Goal: Task Accomplishment & Management: Use online tool/utility

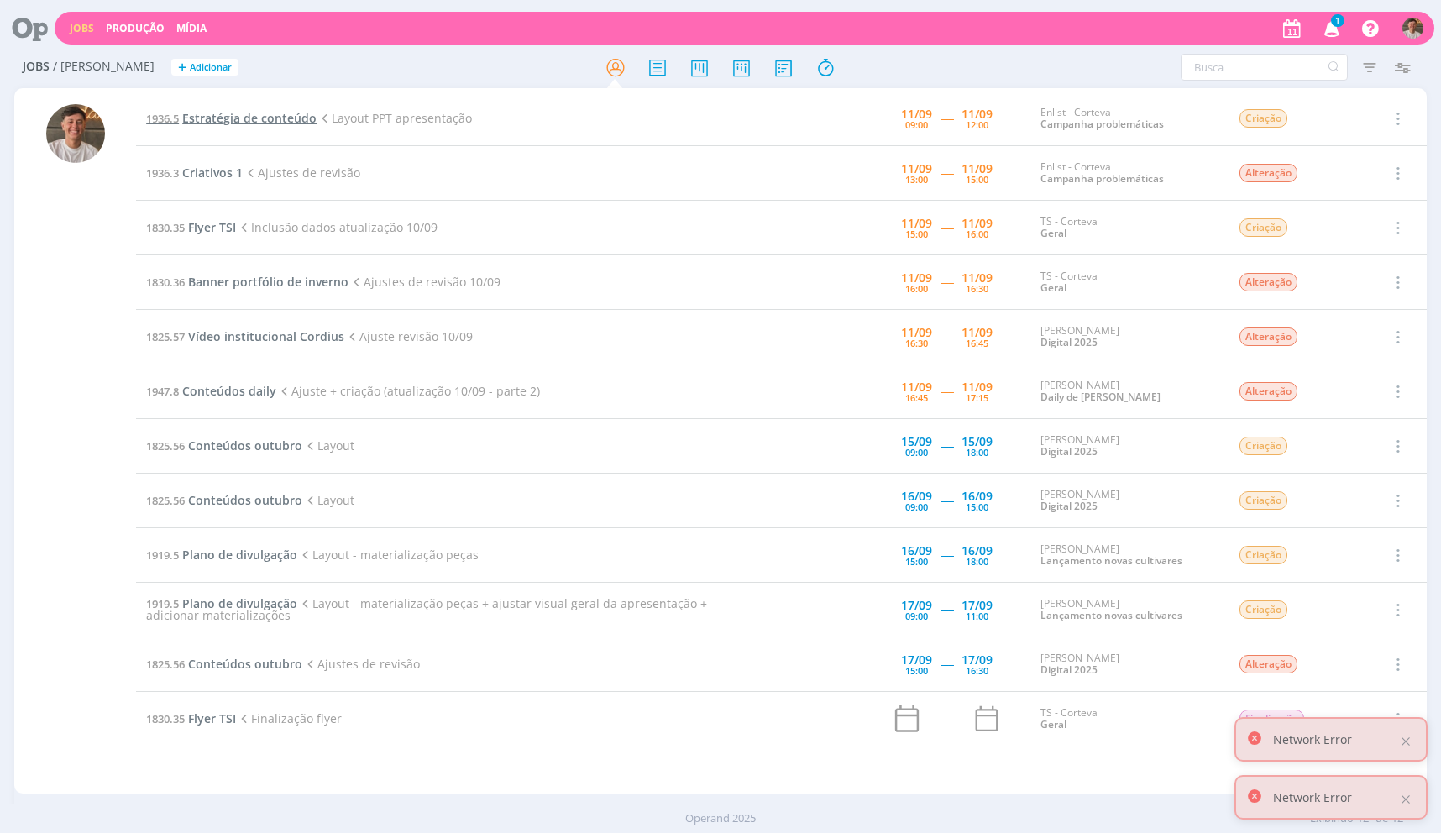
click at [195, 121] on span "Estratégia de conteúdo" at bounding box center [249, 118] width 134 height 16
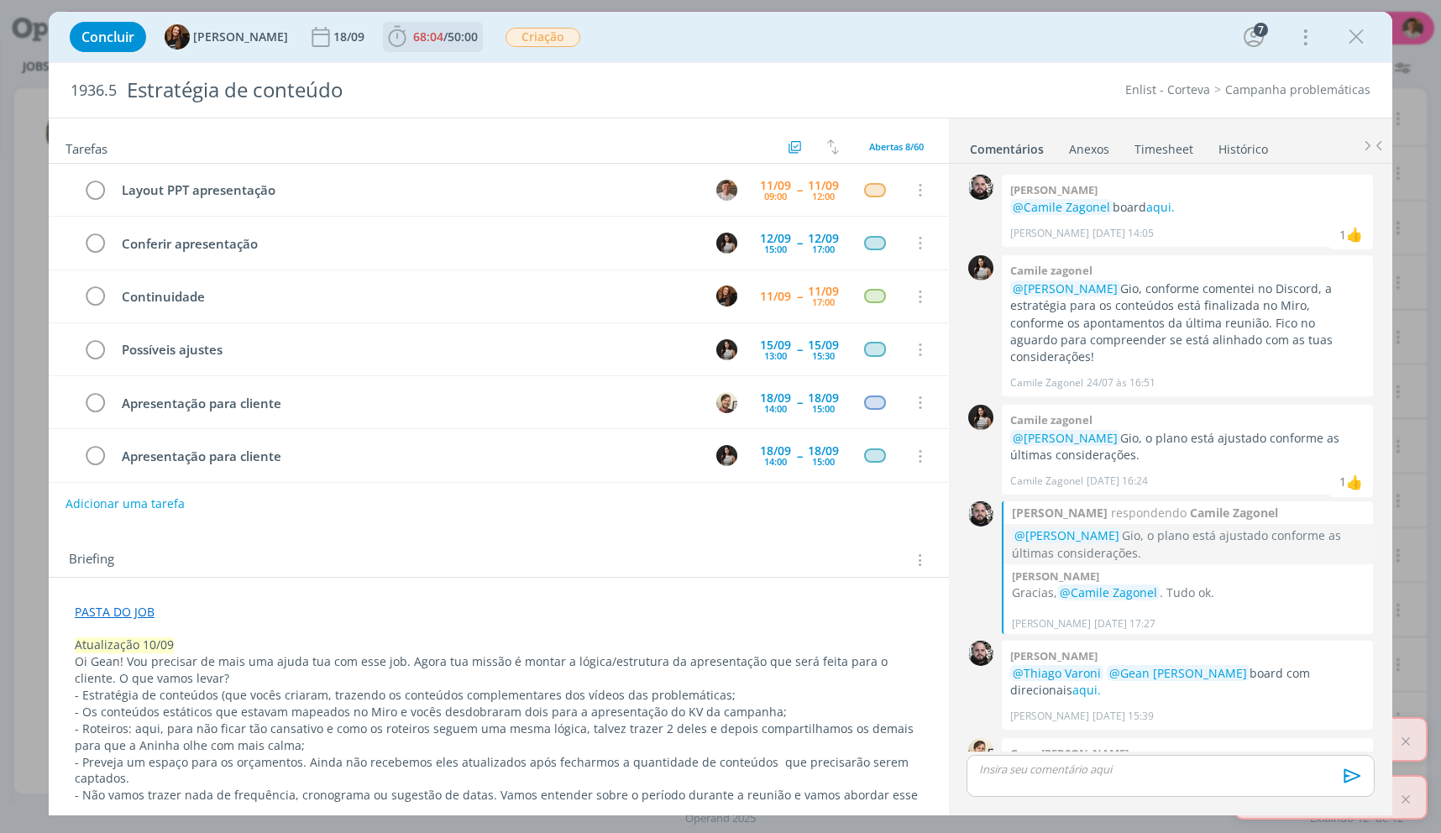
click at [413, 31] on span "68:04" at bounding box center [428, 37] width 30 height 16
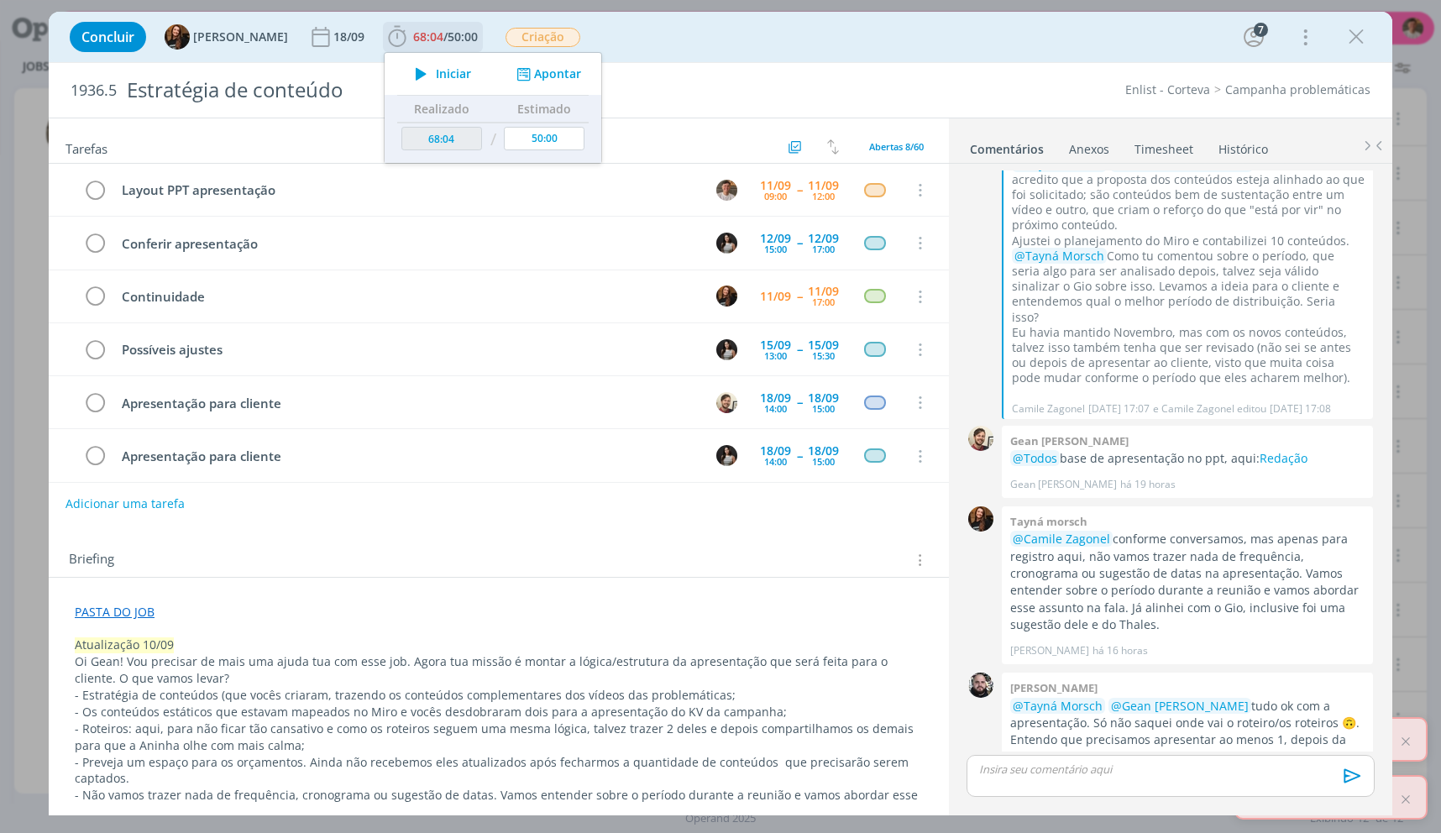
click at [413, 80] on icon "dialog" at bounding box center [420, 74] width 29 height 22
click at [1262, 698] on p "@Tayná Morsch @Gean [PERSON_NAME] tudo ok com a apresentação. Só não saquei ond…" at bounding box center [1187, 732] width 354 height 69
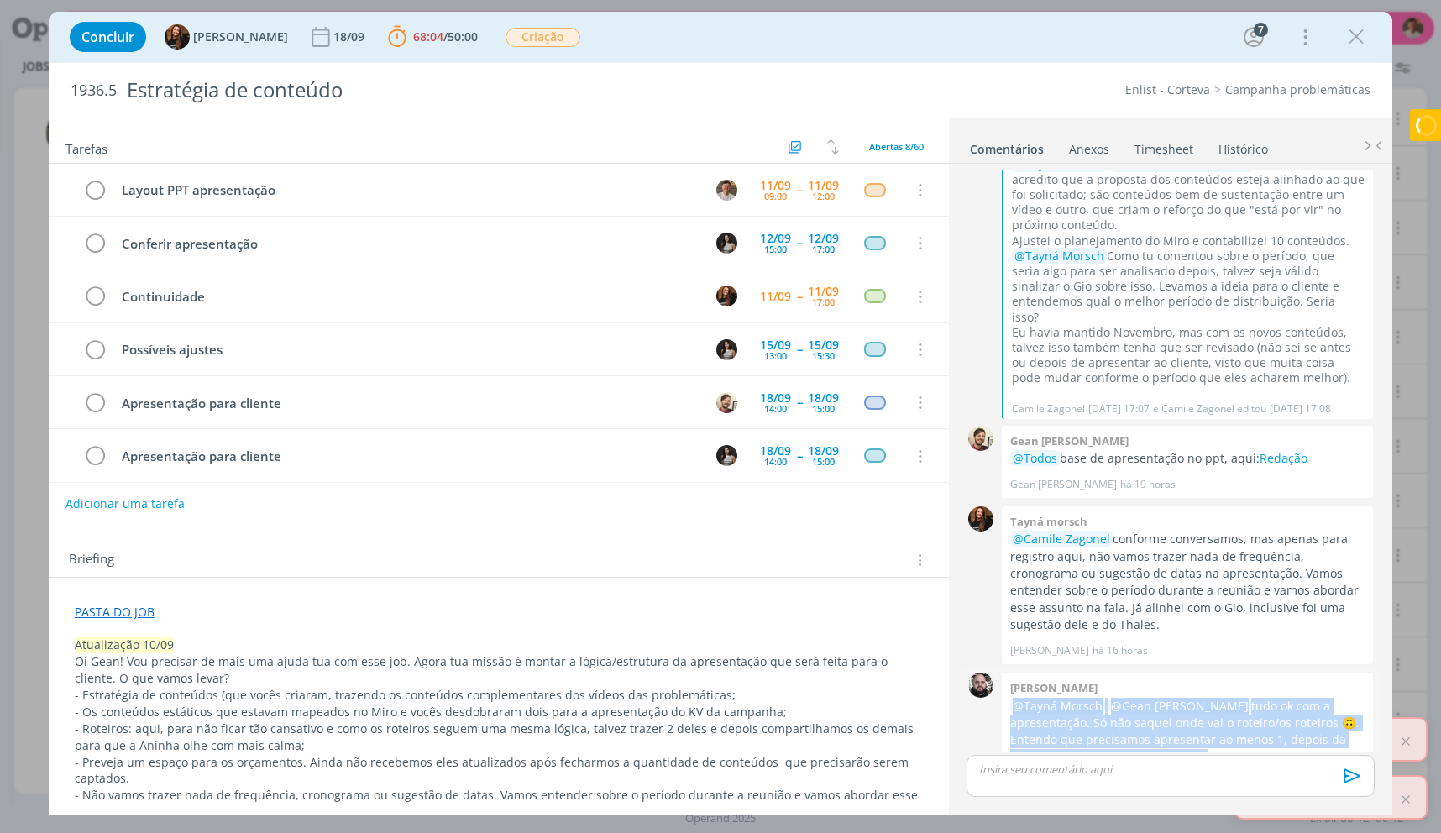
click at [1262, 698] on p "@Tayná Morsch @Gean [PERSON_NAME] tudo ok com a apresentação. Só não saquei ond…" at bounding box center [1187, 732] width 354 height 69
click at [1101, 698] on p "@Tayná Morsch @Gean [PERSON_NAME] tudo ok com a apresentação. Só não saquei ond…" at bounding box center [1187, 732] width 354 height 69
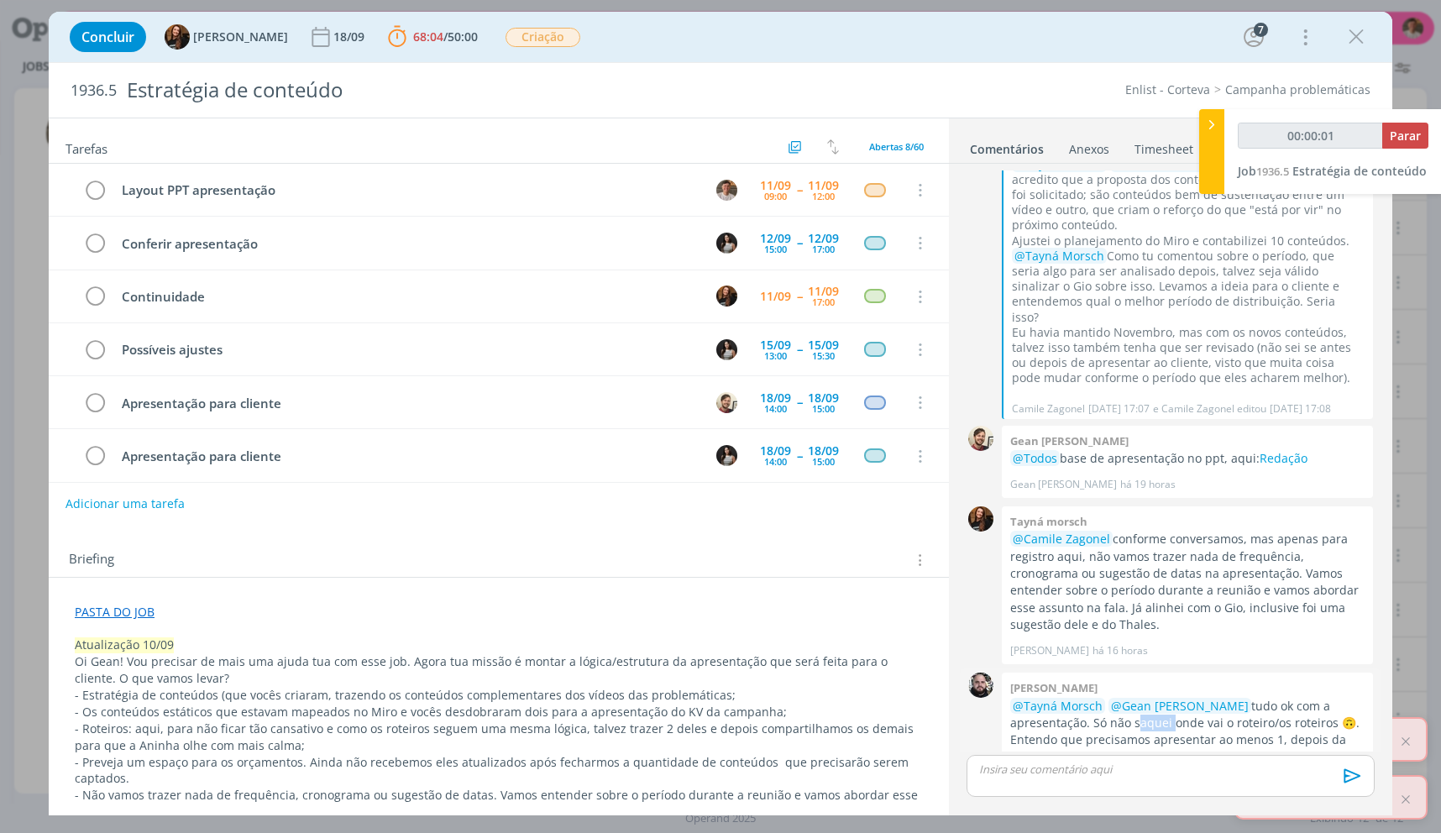
click at [1101, 698] on p "@Tayná Morsch @Gean [PERSON_NAME] tudo ok com a apresentação. Só não saquei ond…" at bounding box center [1187, 732] width 354 height 69
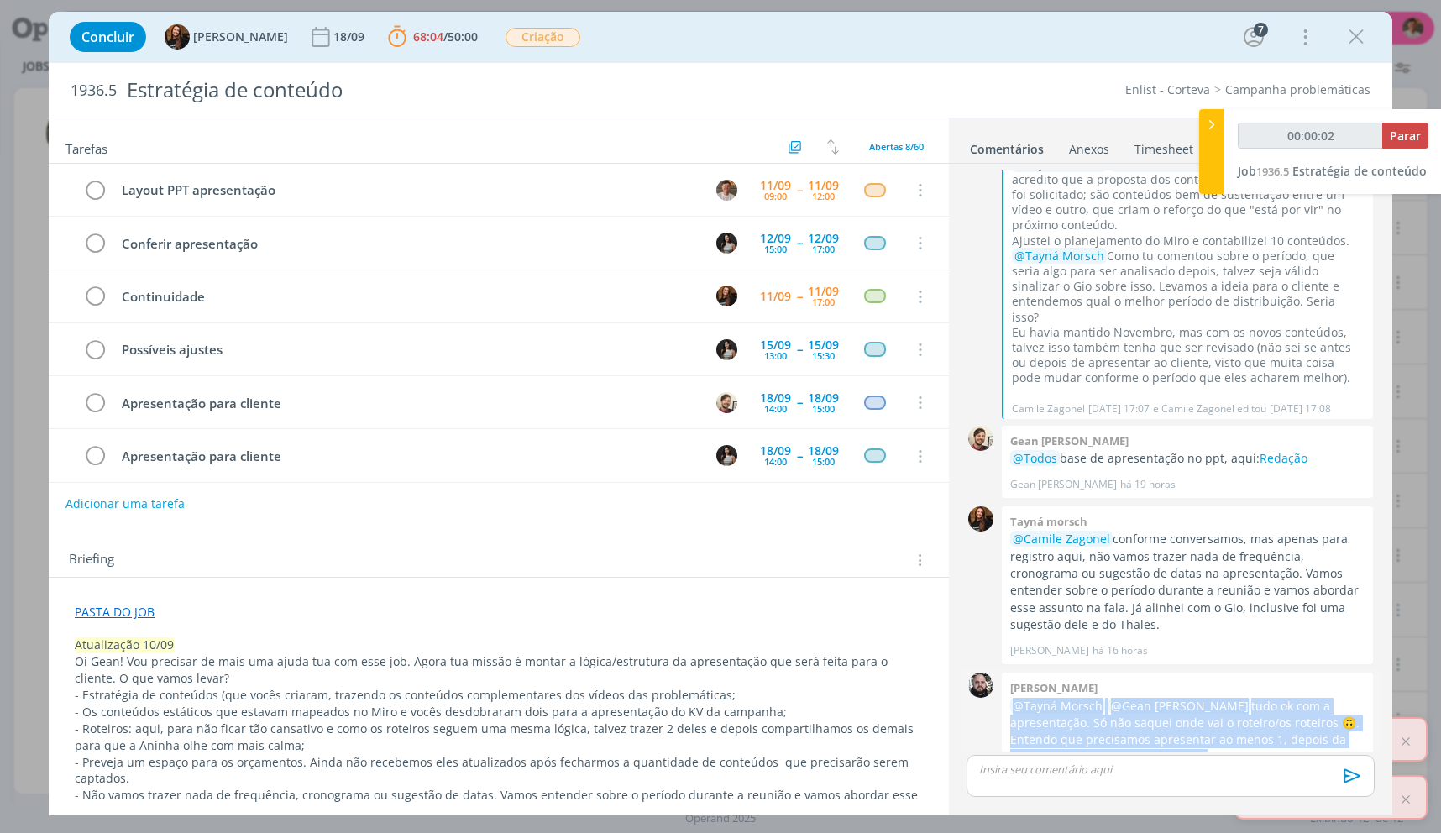
click at [1101, 698] on p "@Tayná Morsch @Gean [PERSON_NAME] tudo ok com a apresentação. Só não saquei ond…" at bounding box center [1187, 732] width 354 height 69
click at [1198, 698] on p "@Tayná Morsch @Gean [PERSON_NAME] tudo ok com a apresentação. Só não saquei ond…" at bounding box center [1187, 732] width 354 height 69
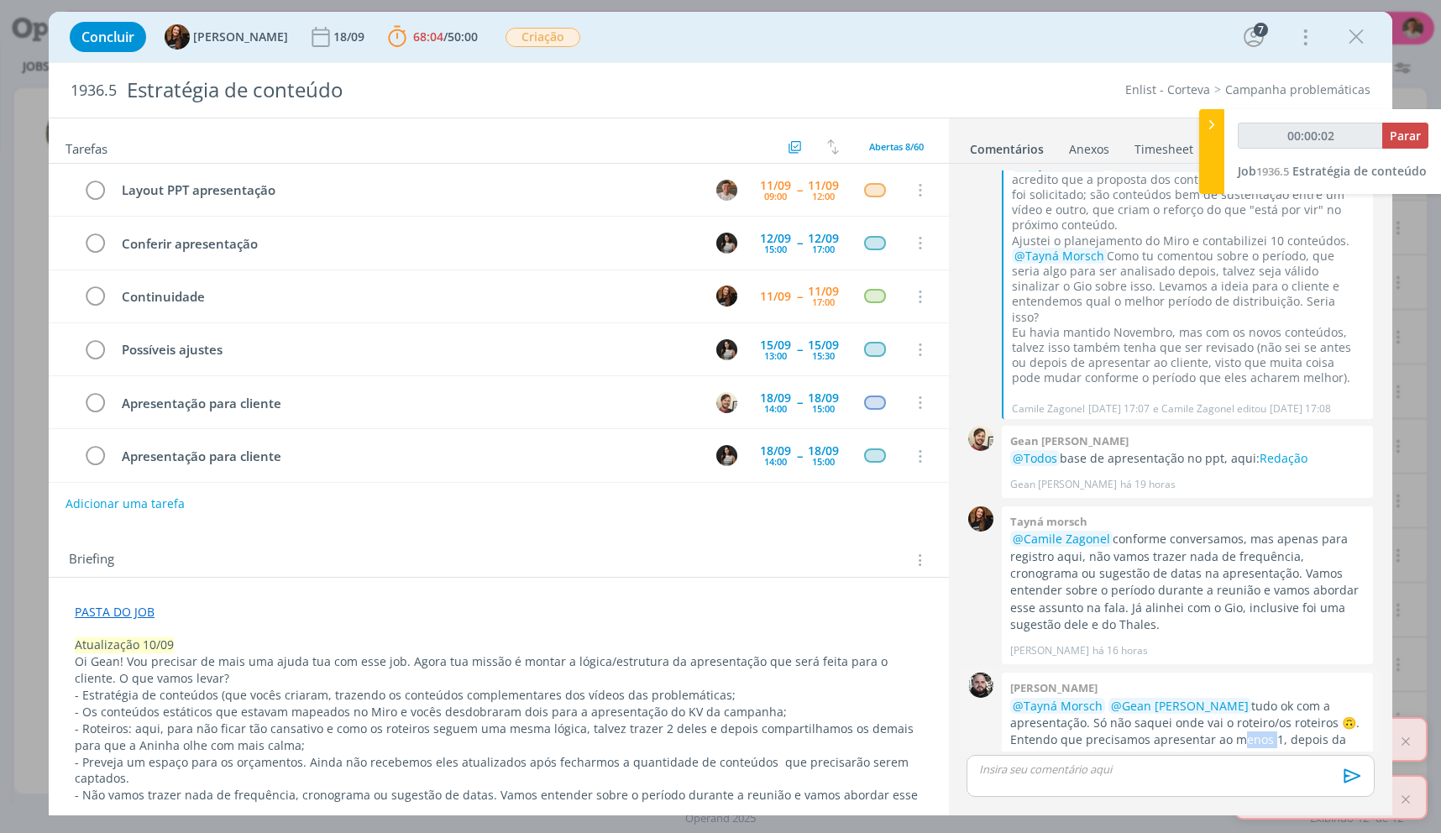
click at [1198, 698] on p "@Tayná Morsch @Gean [PERSON_NAME] tudo ok com a apresentação. Só não saquei ond…" at bounding box center [1187, 732] width 354 height 69
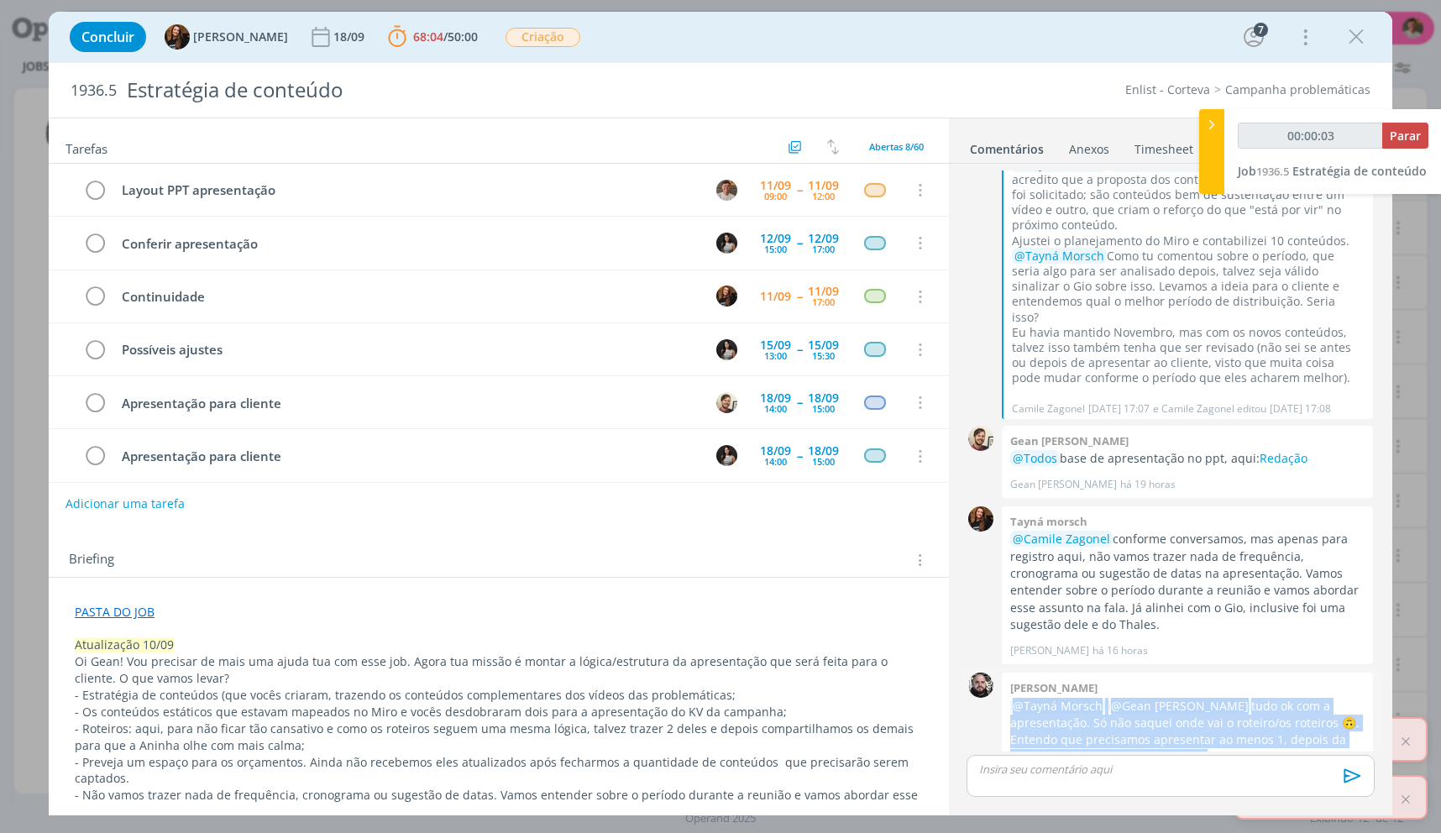
click at [1198, 698] on p "@Tayná Morsch @Gean [PERSON_NAME] tudo ok com a apresentação. Só não saquei ond…" at bounding box center [1187, 732] width 354 height 69
click at [1074, 698] on p "@Tayná Morsch @Gean [PERSON_NAME] tudo ok com a apresentação. Só não saquei ond…" at bounding box center [1187, 732] width 354 height 69
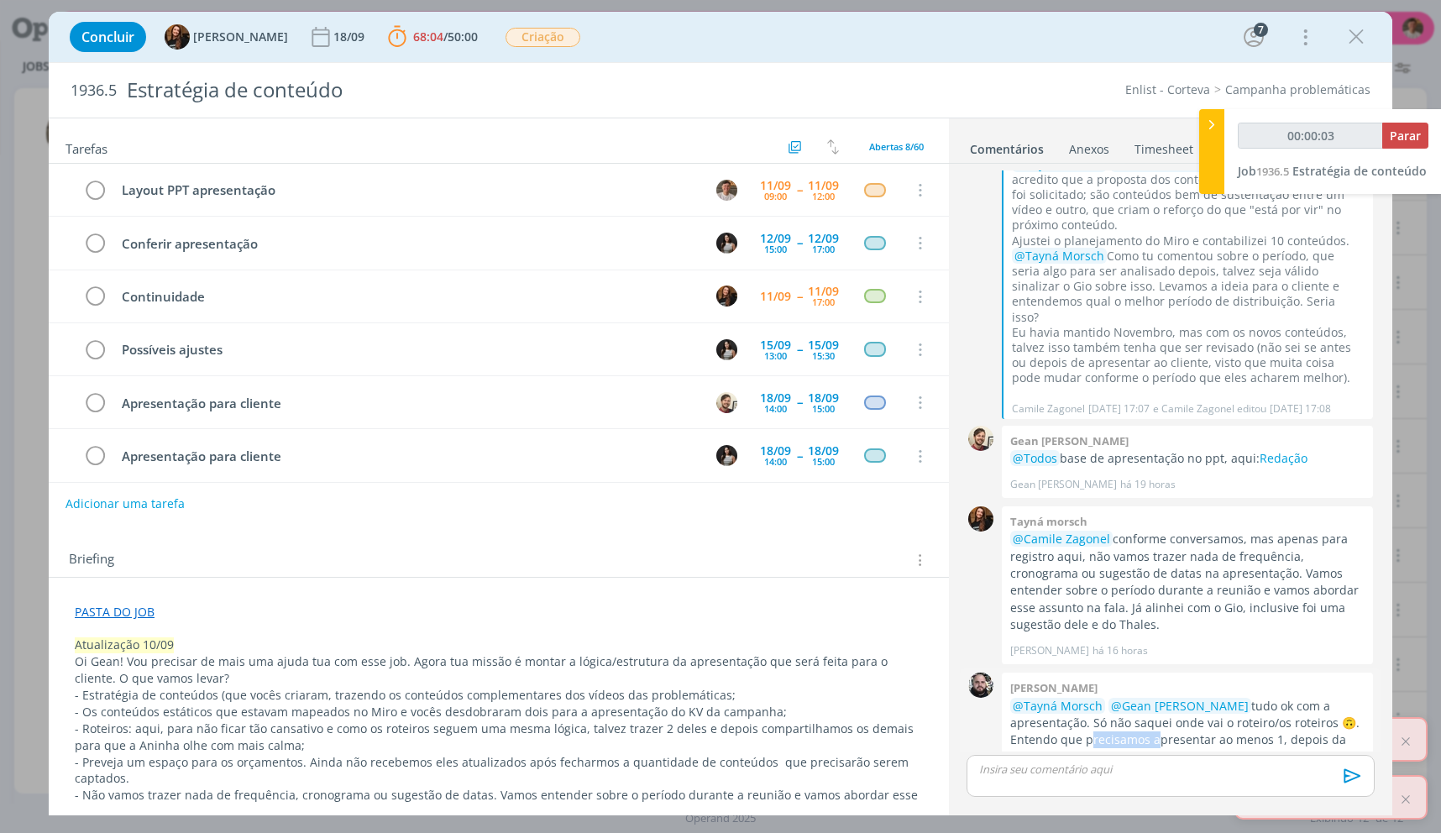
click at [1074, 698] on p "@Tayná Morsch @Gean [PERSON_NAME] tudo ok com a apresentação. Só não saquei ond…" at bounding box center [1187, 732] width 354 height 69
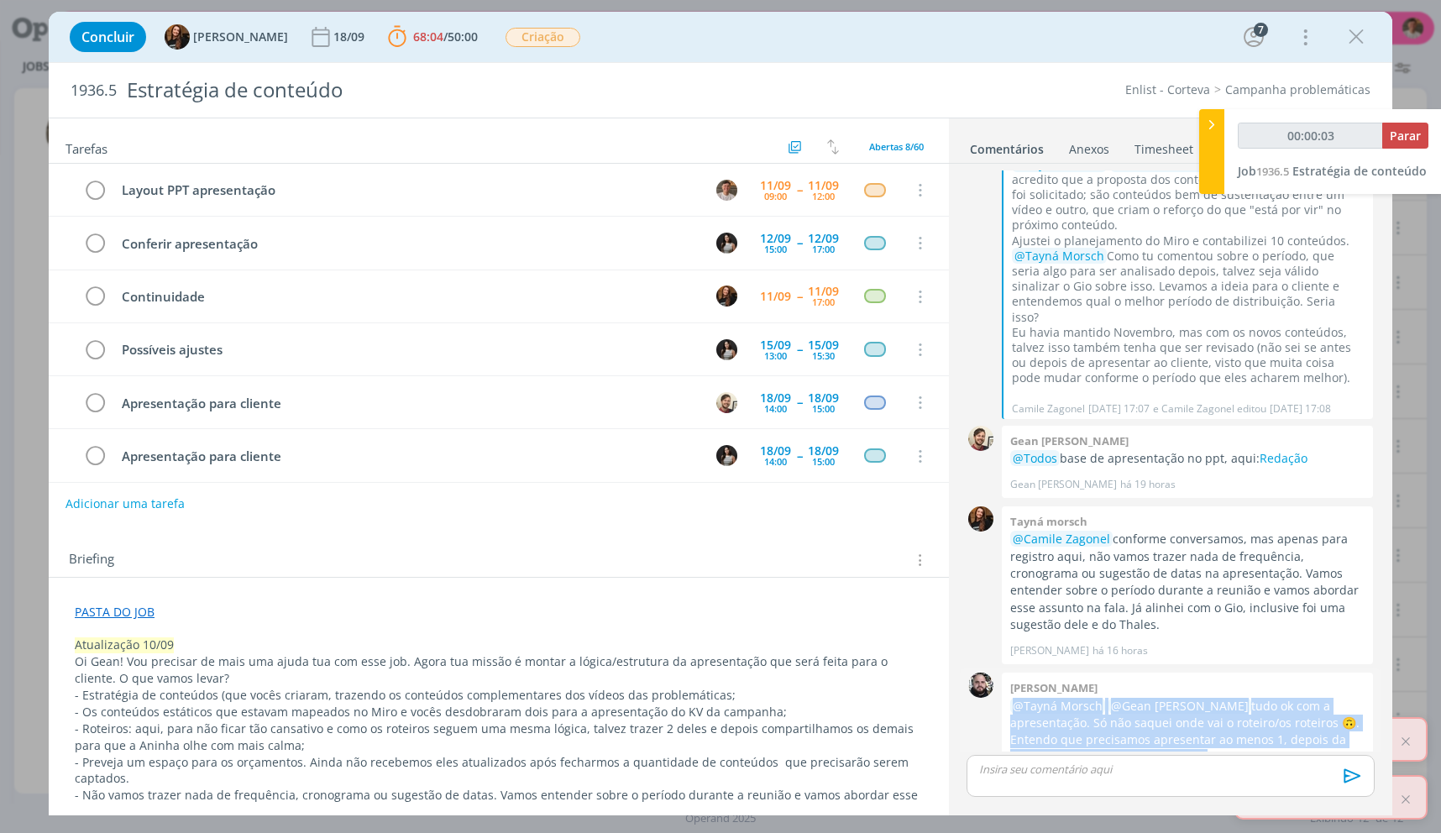
drag, startPoint x: 1074, startPoint y: 684, endPoint x: 1099, endPoint y: 684, distance: 25.2
click at [1074, 698] on p "@Tayná Morsch @Gean [PERSON_NAME] tudo ok com a apresentação. Só não saquei ond…" at bounding box center [1187, 732] width 354 height 69
click at [1167, 699] on p "@Tayná Morsch @Gean [PERSON_NAME] tudo ok com a apresentação. Só não saquei ond…" at bounding box center [1187, 732] width 354 height 69
click at [1201, 698] on p "@Tayná Morsch @Gean [PERSON_NAME] tudo ok com a apresentação. Só não saquei ond…" at bounding box center [1187, 732] width 354 height 69
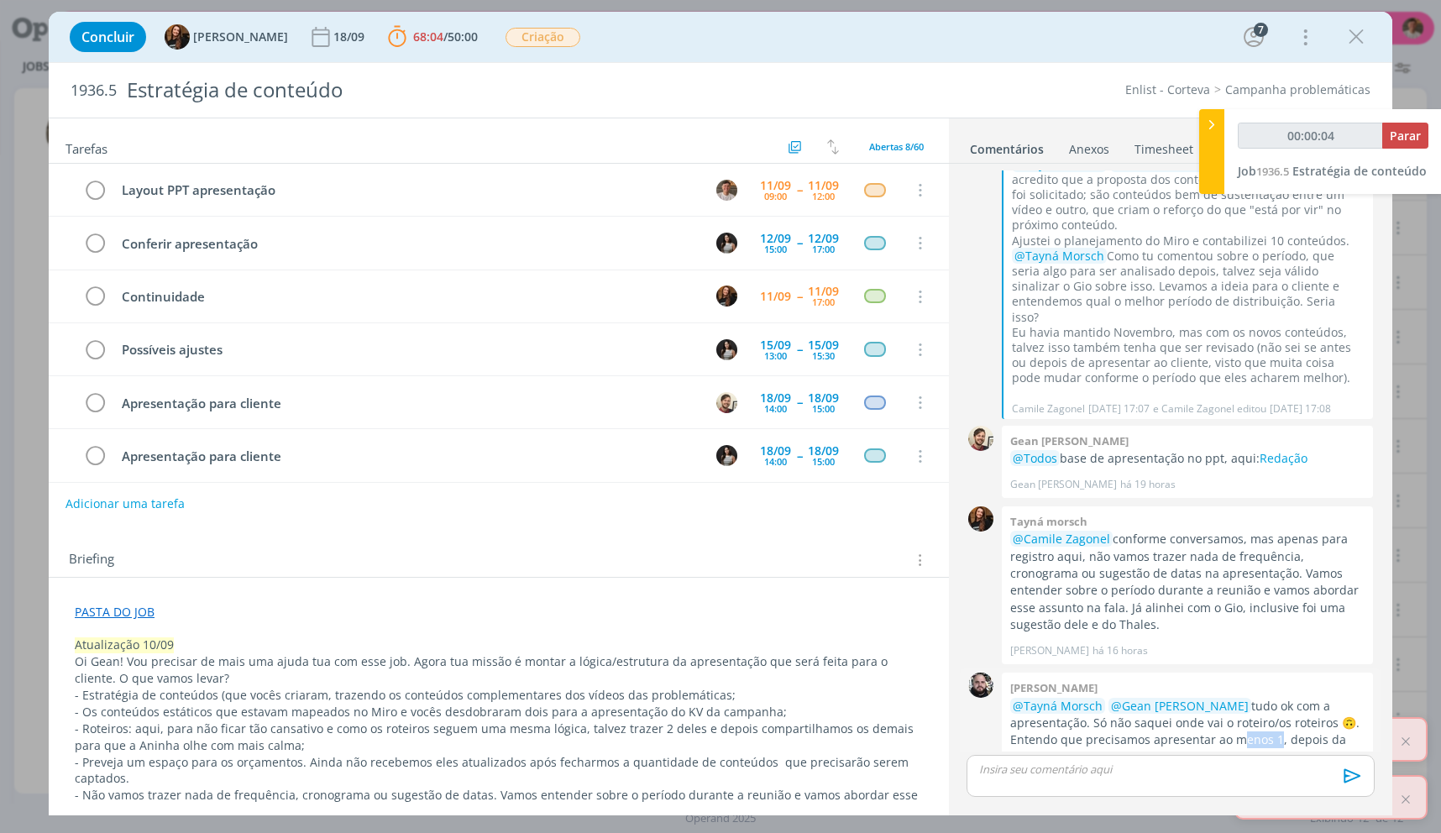
click at [1201, 698] on p "@Tayná Morsch @Gean [PERSON_NAME] tudo ok com a apresentação. Só não saquei ond…" at bounding box center [1187, 732] width 354 height 69
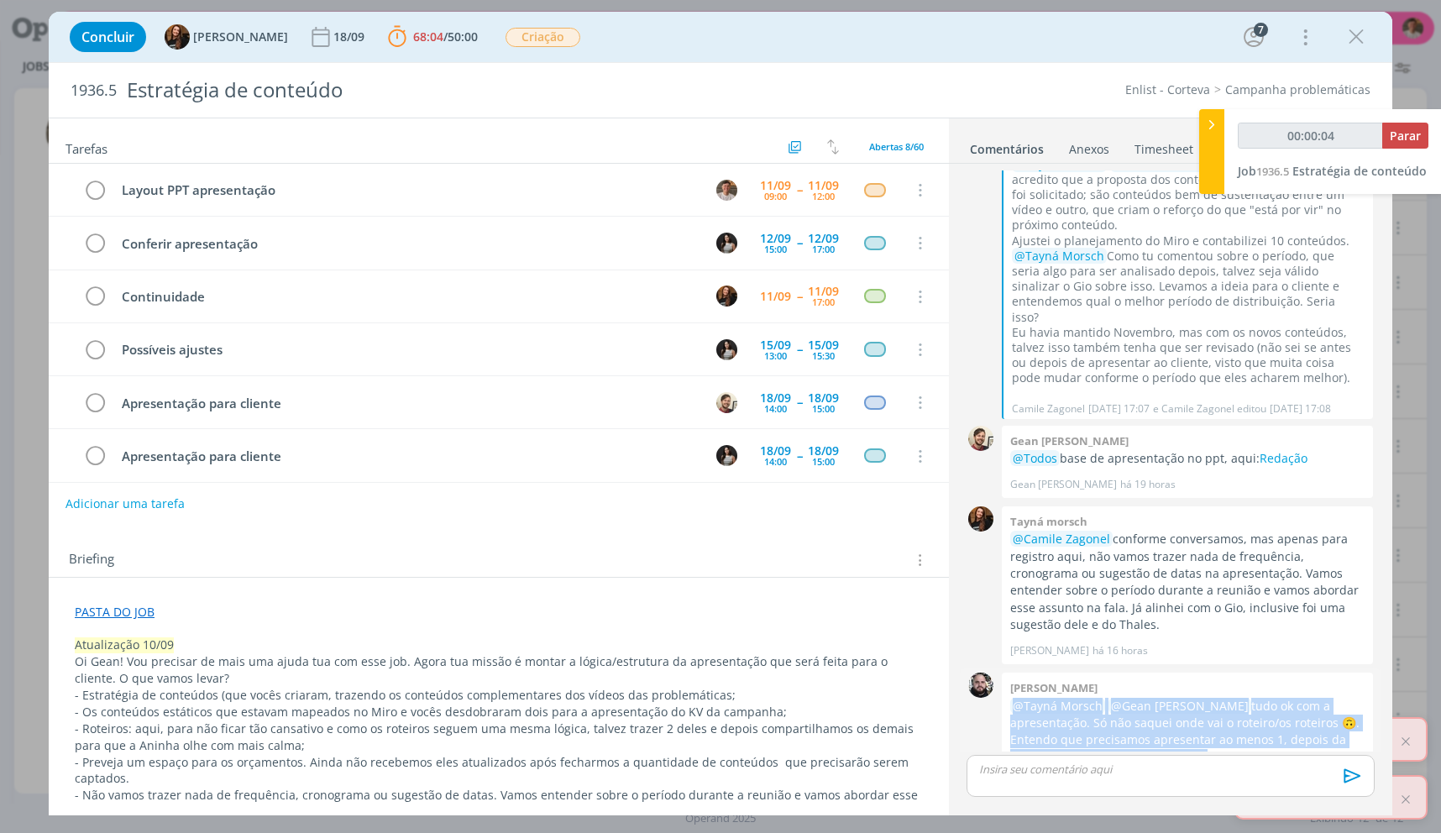
click at [1201, 698] on p "@Tayná Morsch @Gean [PERSON_NAME] tudo ok com a apresentação. Só não saquei ond…" at bounding box center [1187, 732] width 354 height 69
click at [1159, 711] on p "@Tayná Morsch @Gean [PERSON_NAME] tudo ok com a apresentação. Só não saquei ond…" at bounding box center [1187, 732] width 354 height 69
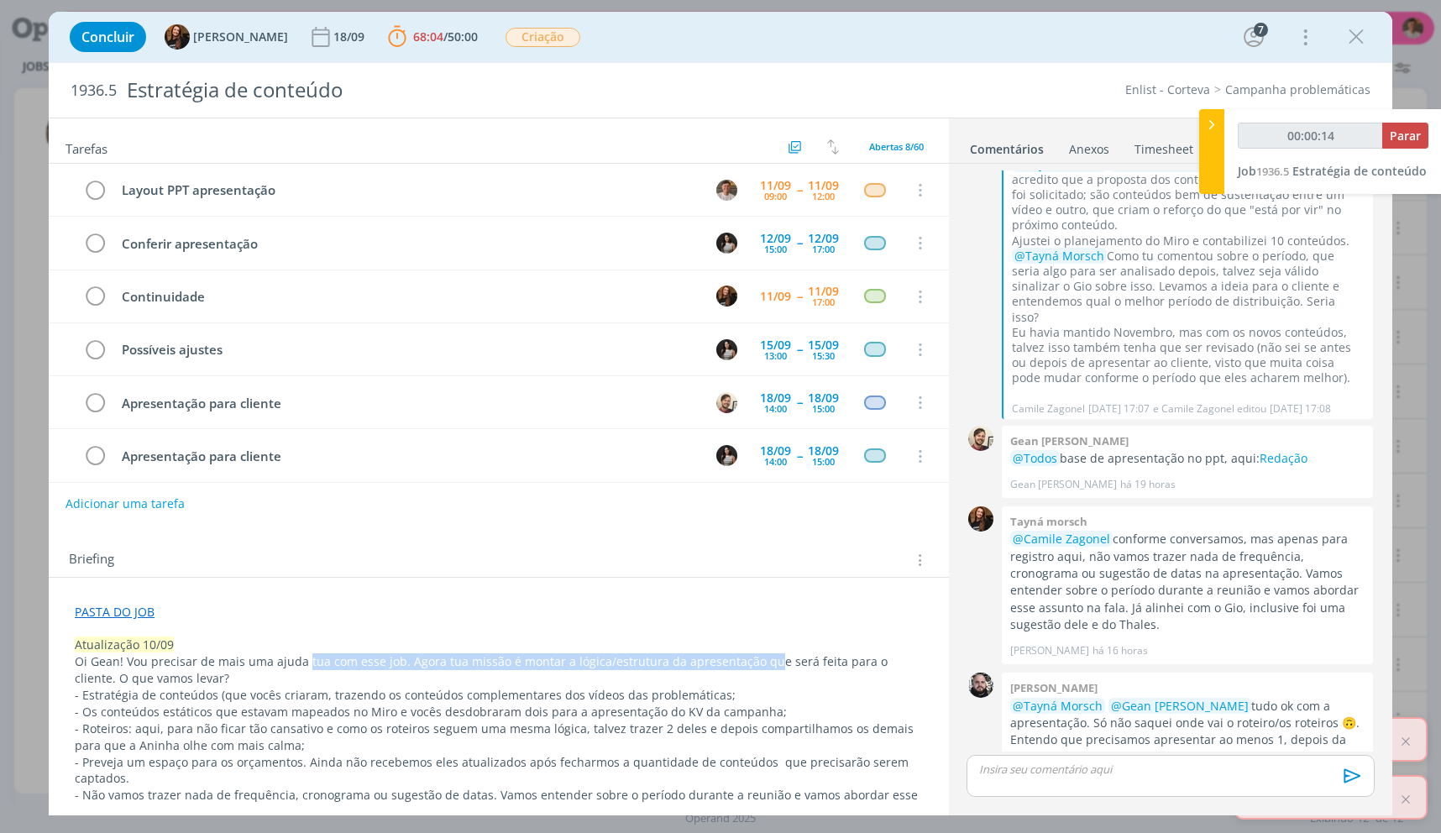
drag, startPoint x: 305, startPoint y: 654, endPoint x: 758, endPoint y: 657, distance: 453.4
click at [758, 657] on p "Oi Gean! Vou precisar de mais uma ajuda tua com esse job. Agora tua missão é mo…" at bounding box center [499, 670] width 848 height 34
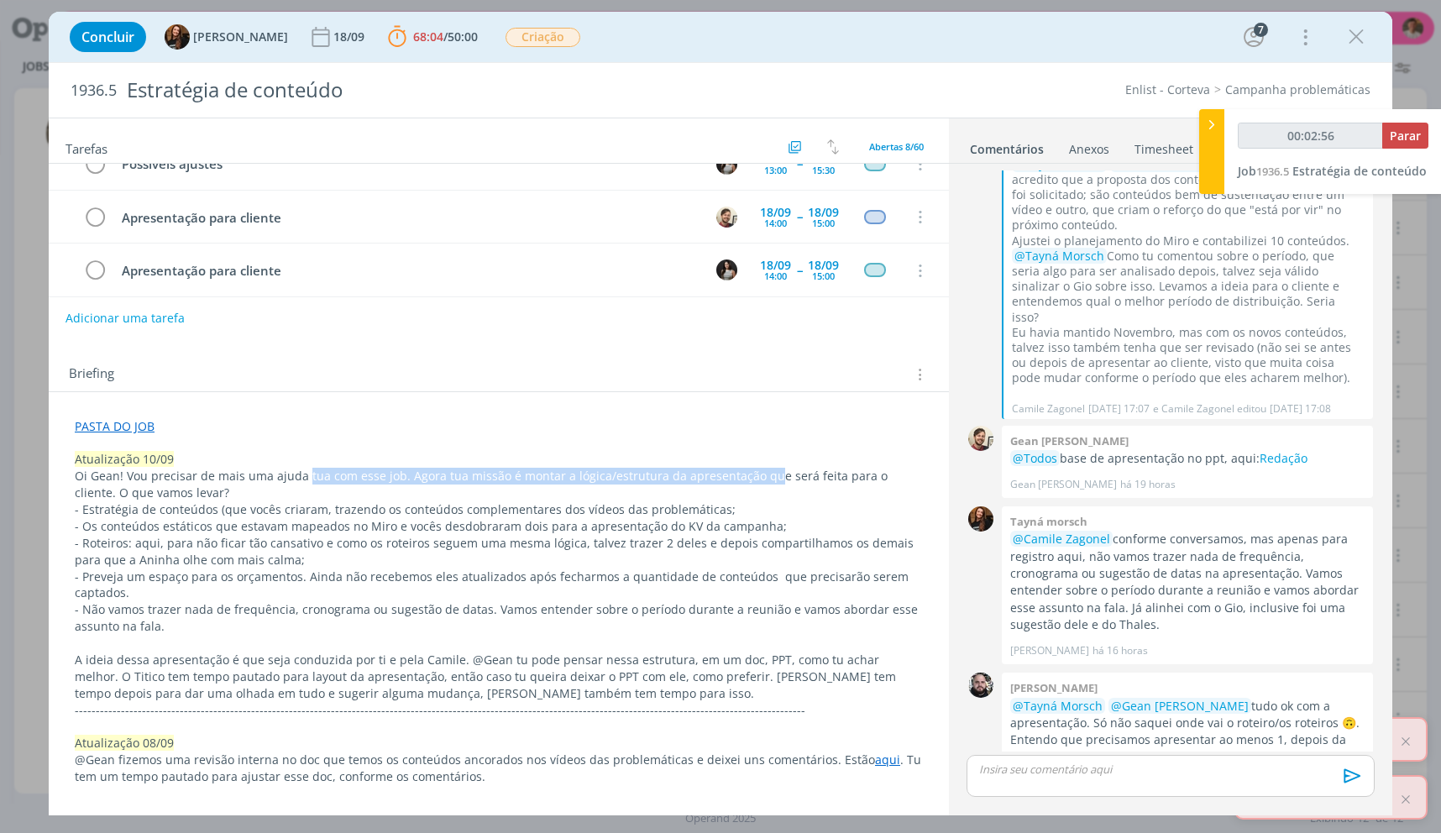
scroll to position [420, 0]
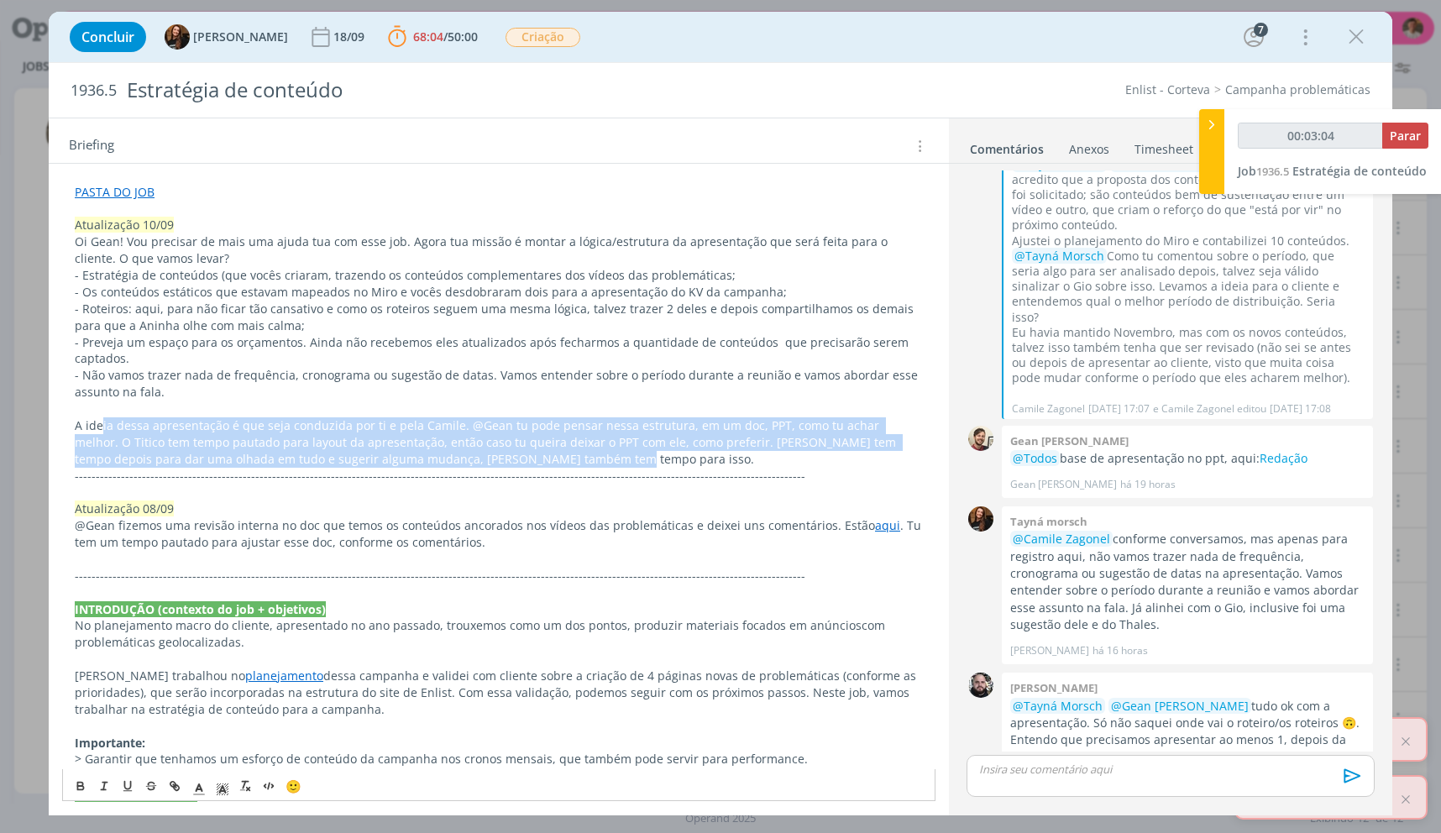
drag, startPoint x: 102, startPoint y: 425, endPoint x: 821, endPoint y: 464, distance: 720.6
click at [809, 457] on p "A ideia dessa apresentação é que seja conduzida por ti e pela Camile. @Gean tu …" at bounding box center [499, 442] width 848 height 50
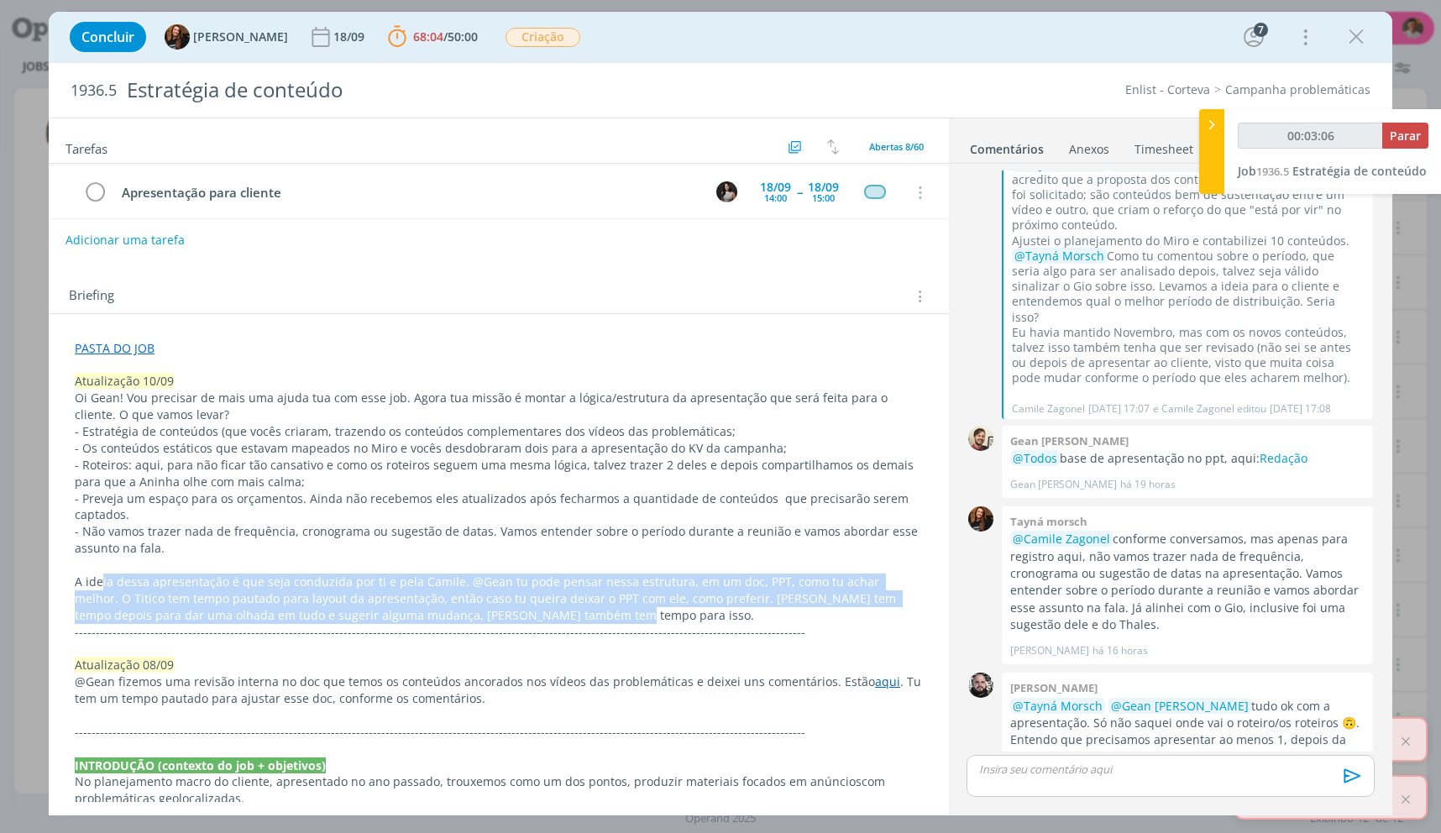
scroll to position [252, 0]
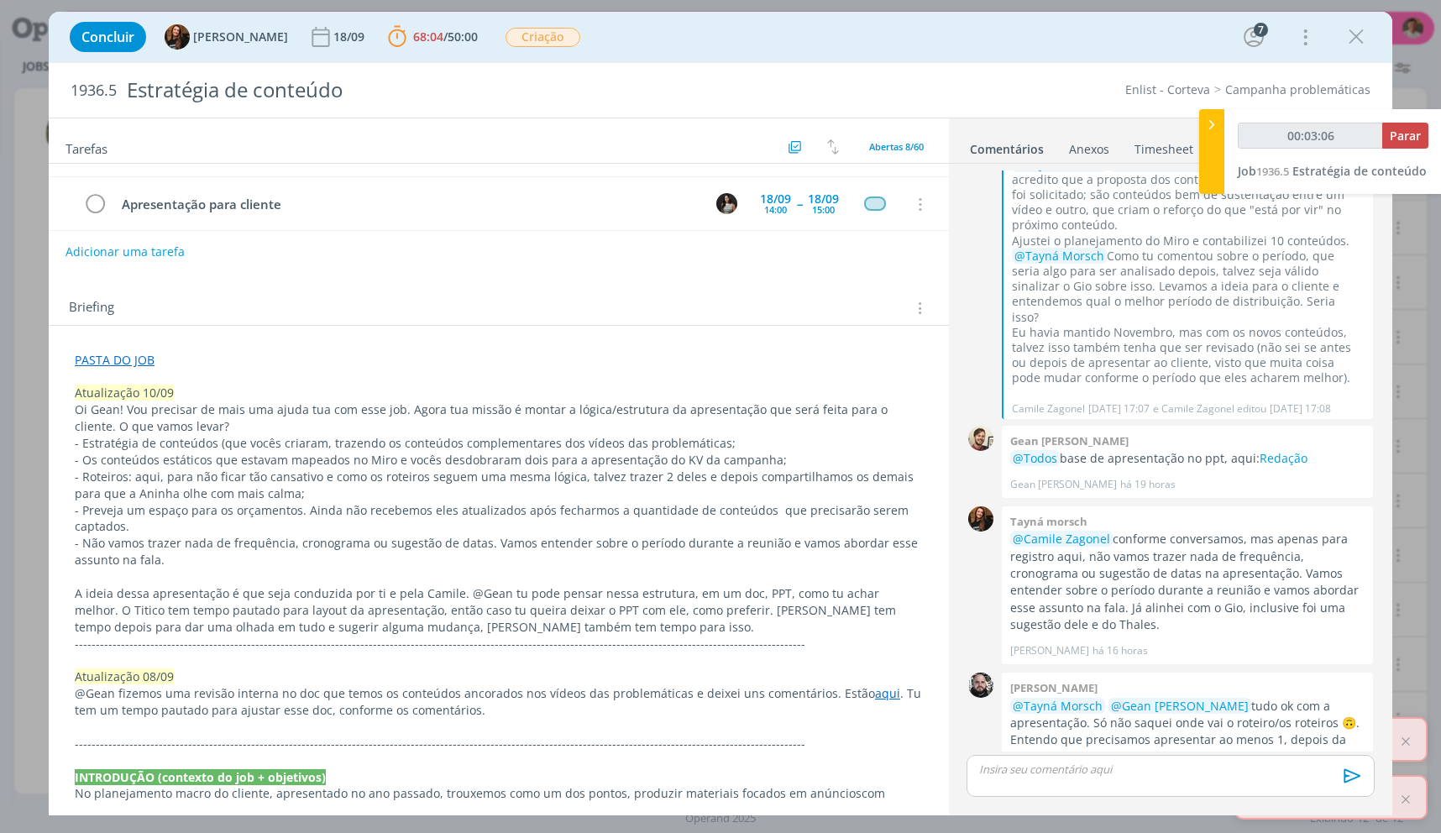
click at [113, 355] on link "PASTA DO JOB" at bounding box center [115, 360] width 80 height 16
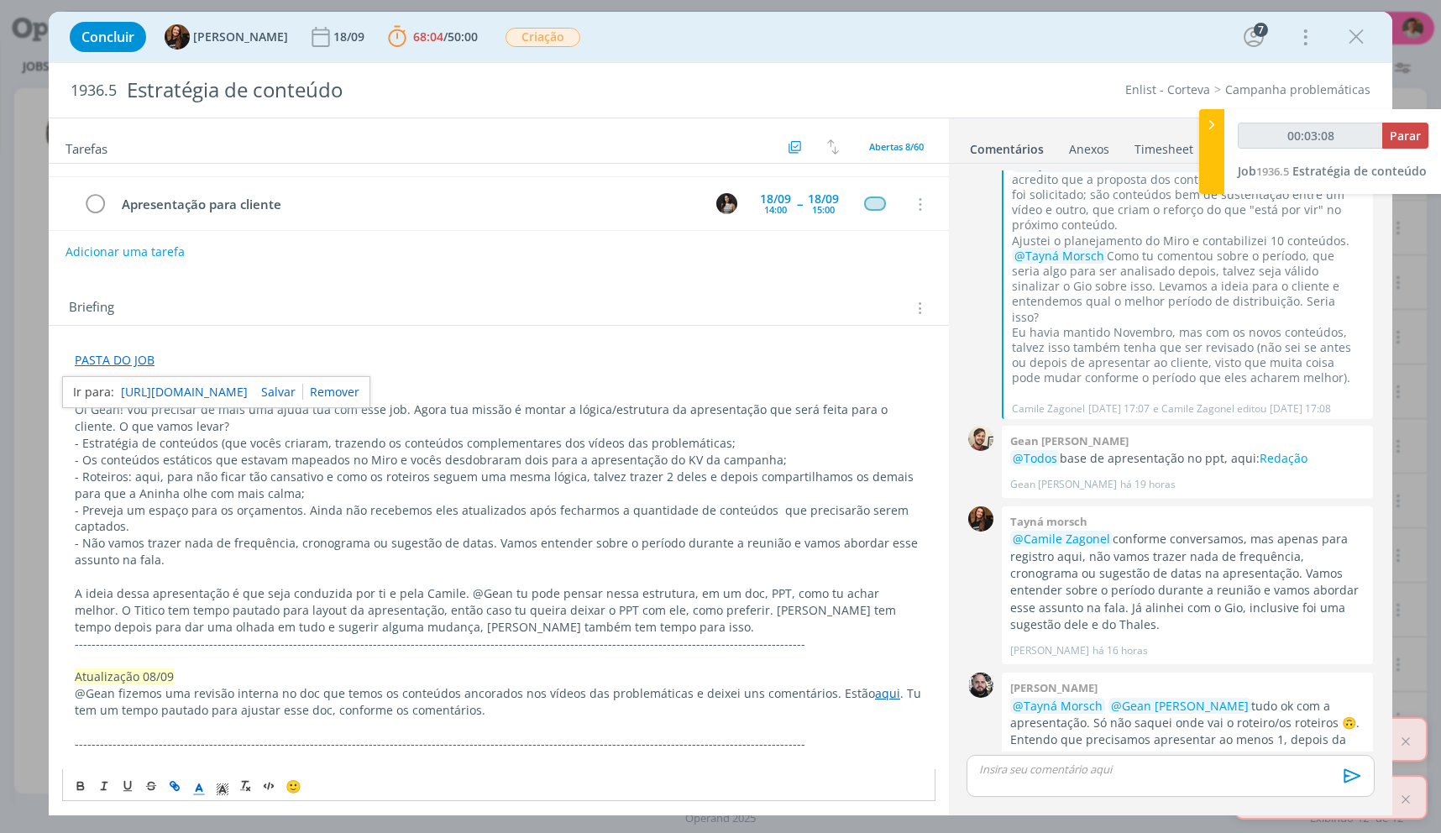
click at [150, 389] on link "[URL][DOMAIN_NAME]" at bounding box center [184, 392] width 127 height 22
type input "00:31:25"
